Goal: Task Accomplishment & Management: Complete application form

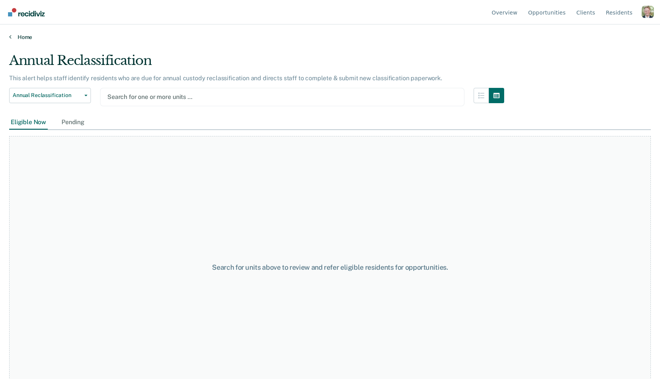
click at [27, 34] on link "Home" at bounding box center [330, 37] width 642 height 7
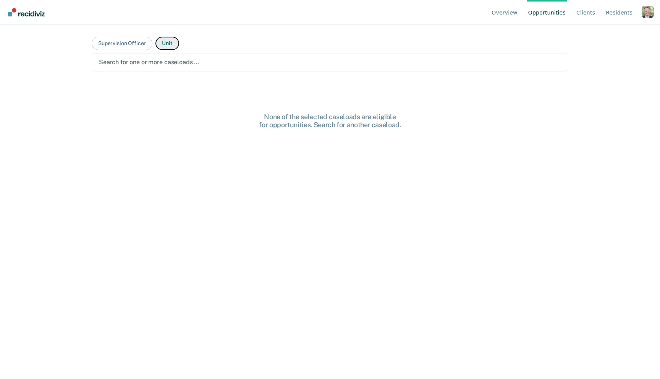
click at [166, 42] on button "Unit" at bounding box center [166, 43] width 23 height 13
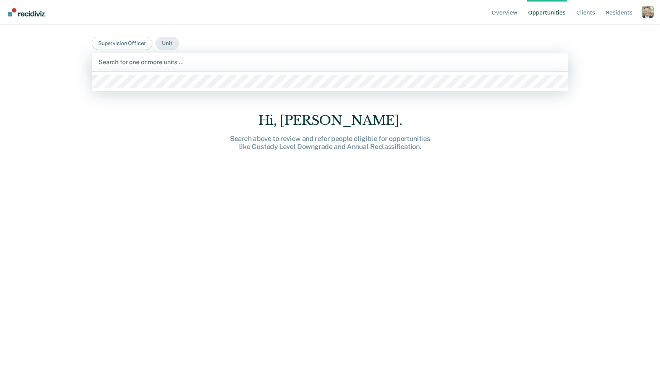
click at [163, 60] on div at bounding box center [330, 62] width 463 height 9
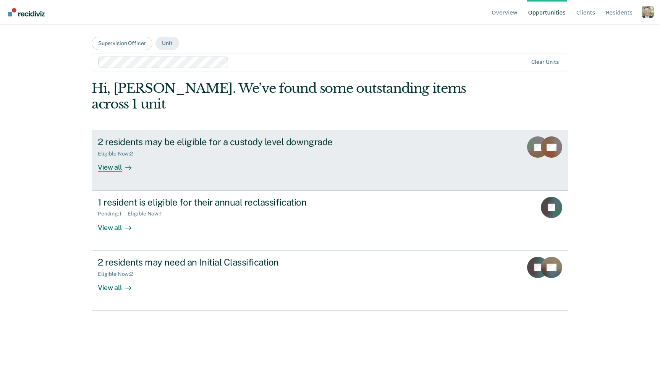
click at [196, 136] on div "2 residents may be eligible for a custody level downgrade" at bounding box center [232, 141] width 268 height 11
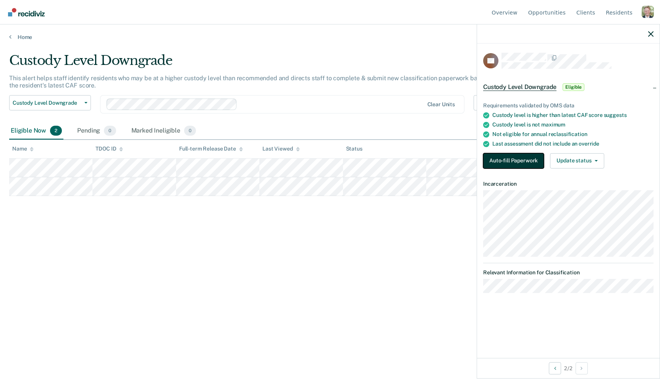
click at [521, 163] on button "Auto-fill Paperwork" at bounding box center [513, 160] width 61 height 15
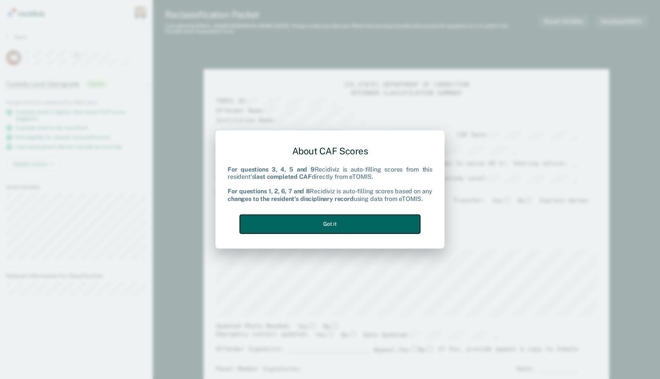
click at [366, 223] on button "Got it" at bounding box center [330, 224] width 180 height 19
type textarea "x"
